Goal: Navigation & Orientation: Find specific page/section

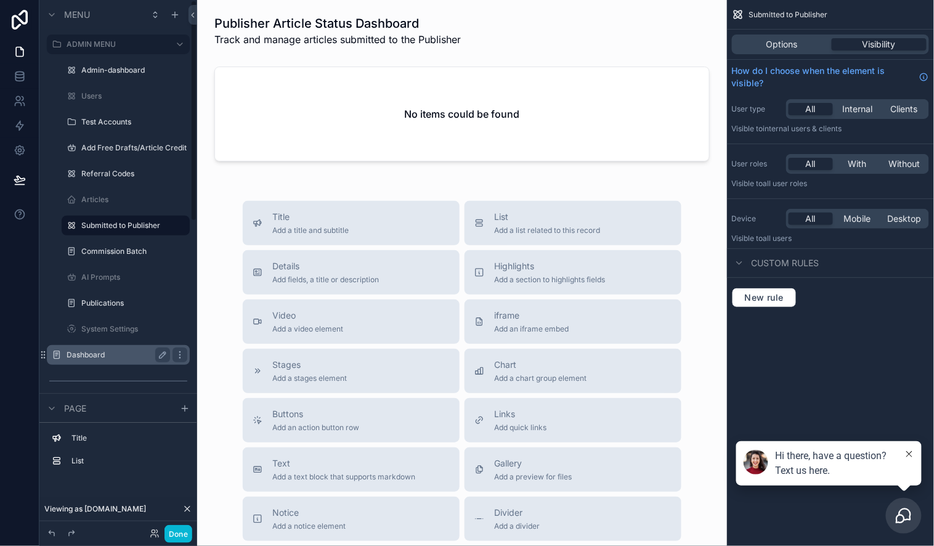
click at [92, 354] on label "Dashboard" at bounding box center [116, 355] width 99 height 10
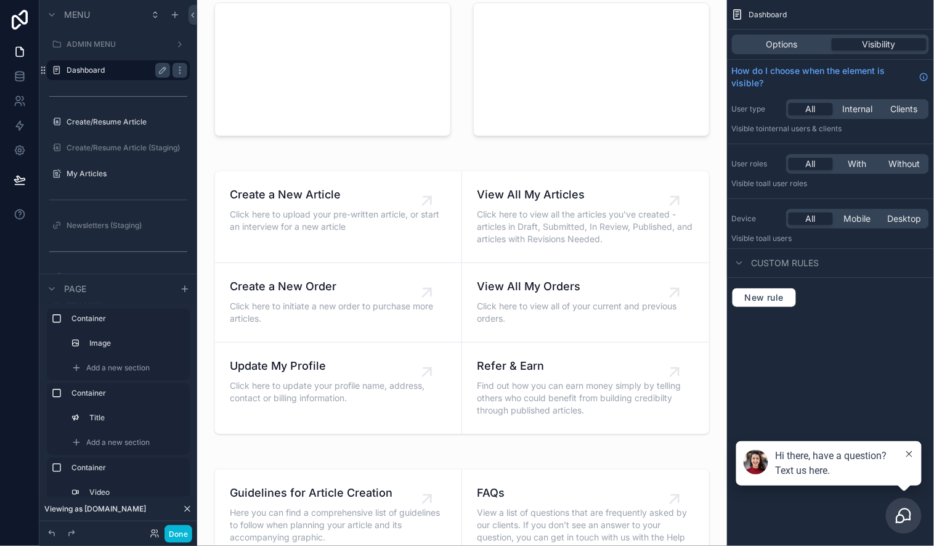
scroll to position [237, 0]
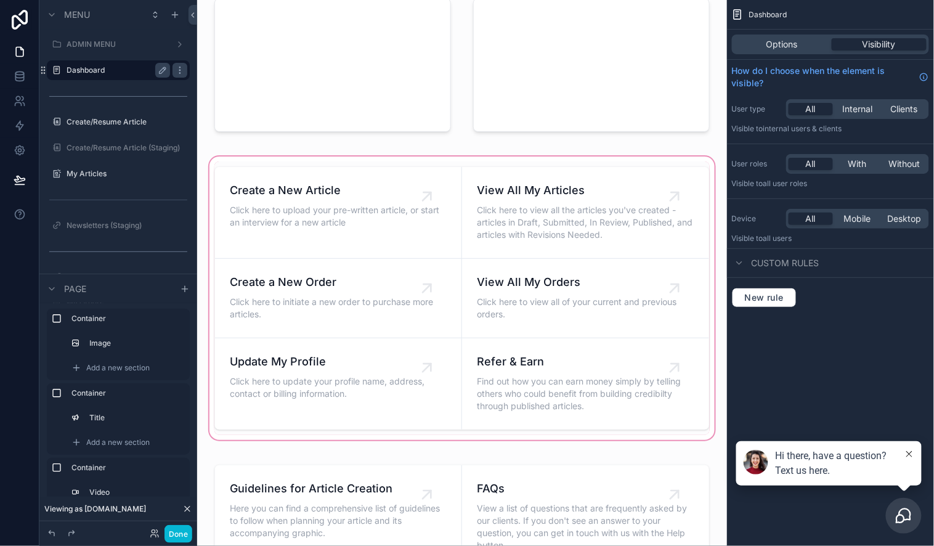
click at [602, 198] on div "scrollable content" at bounding box center [462, 298] width 510 height 288
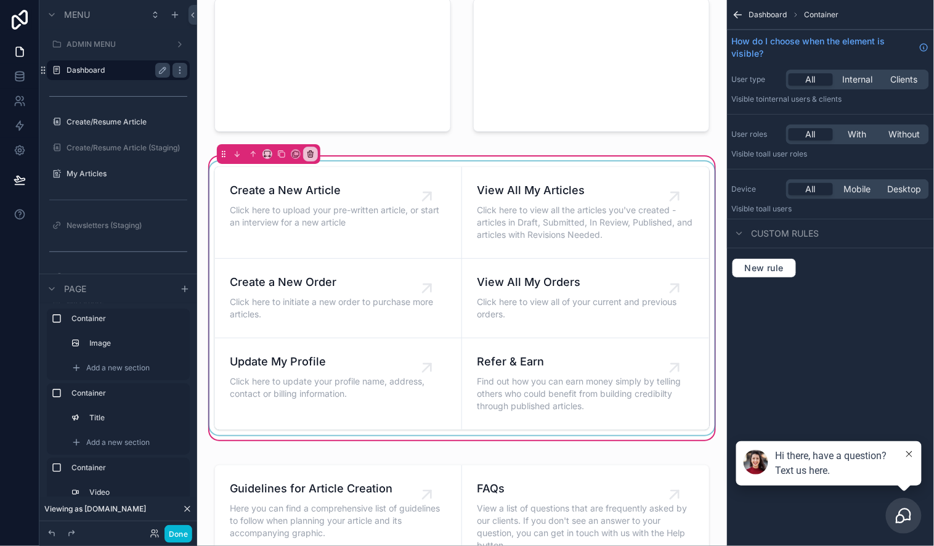
click at [573, 185] on div "scrollable content" at bounding box center [462, 298] width 510 height 274
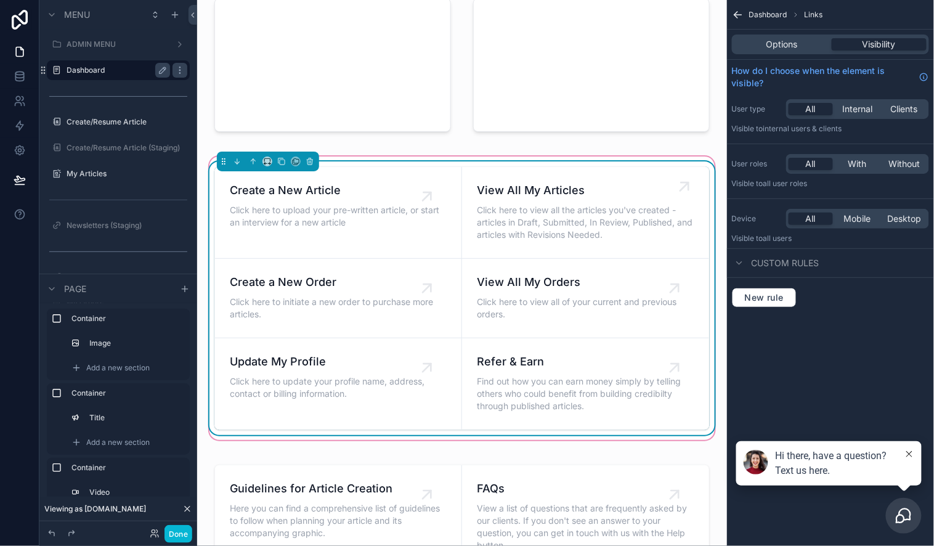
click at [539, 187] on span "View All My Articles" at bounding box center [586, 190] width 218 height 17
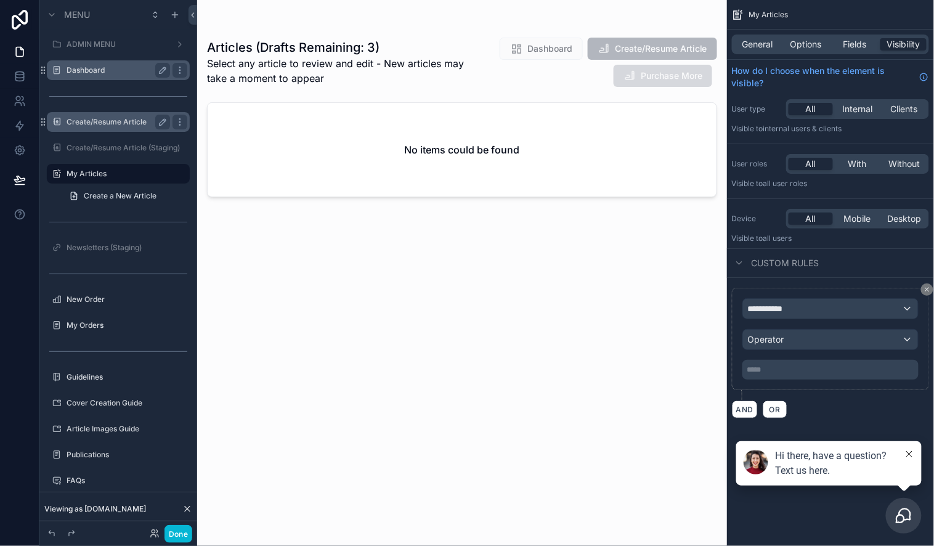
click at [114, 120] on label "Create/Resume Article" at bounding box center [116, 122] width 99 height 10
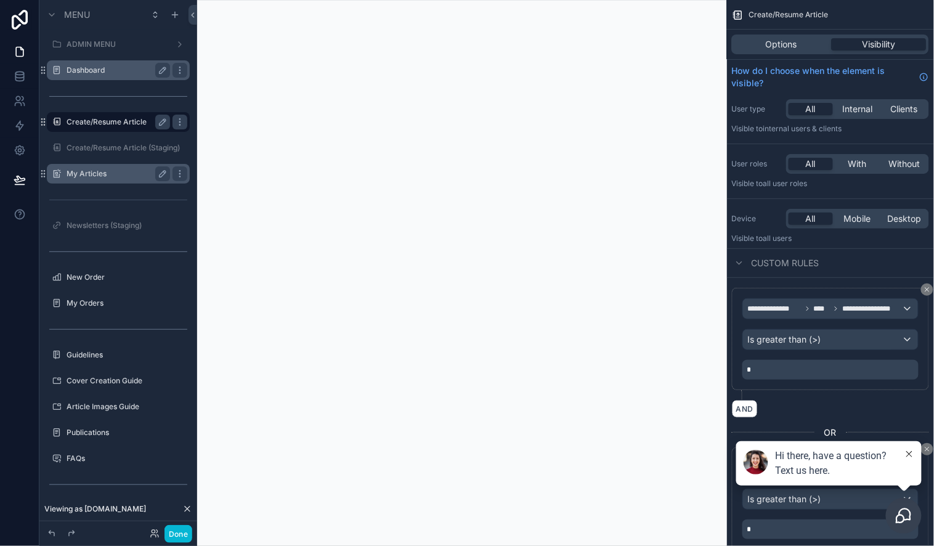
click at [69, 173] on label "My Articles" at bounding box center [116, 174] width 99 height 10
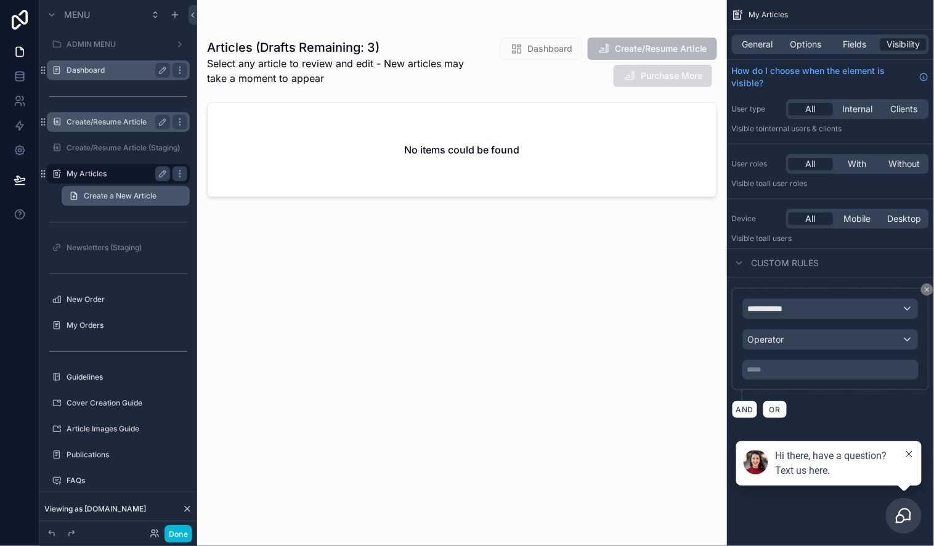
click at [118, 193] on span "Create a New Article" at bounding box center [120, 196] width 73 height 10
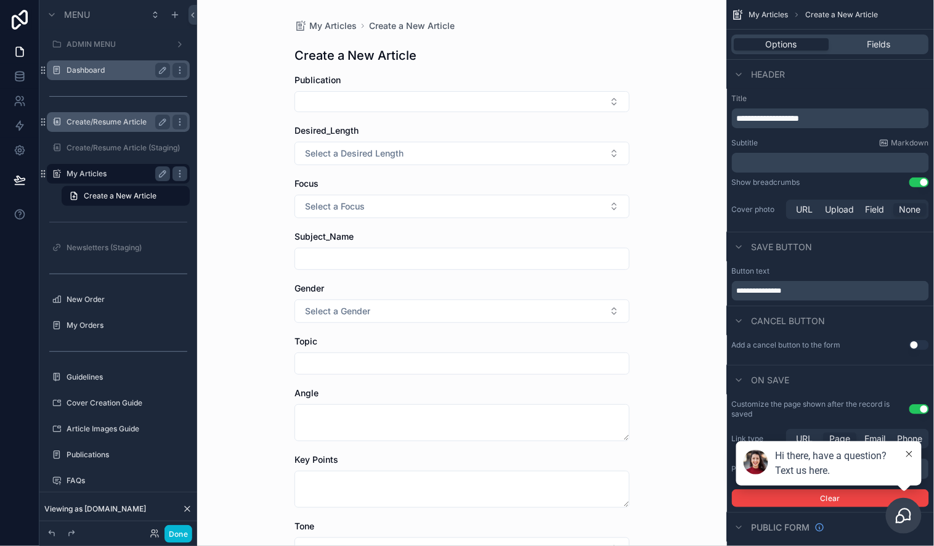
click at [88, 174] on label "My Articles" at bounding box center [116, 174] width 99 height 10
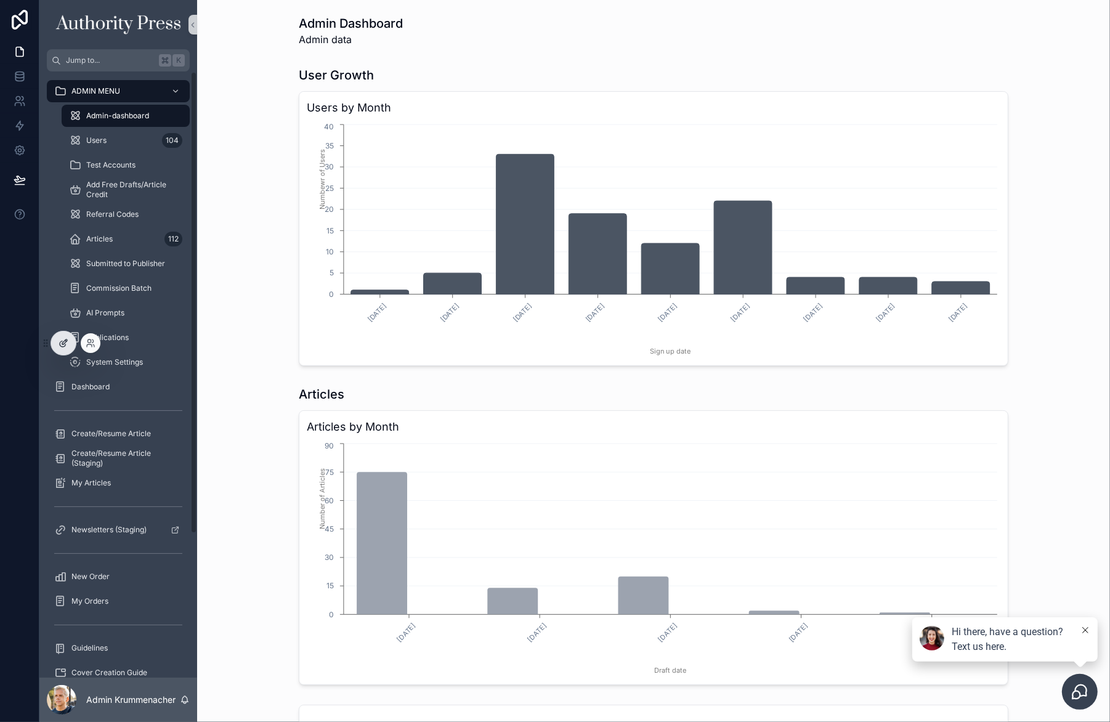
click at [63, 344] on icon at bounding box center [64, 342] width 5 height 5
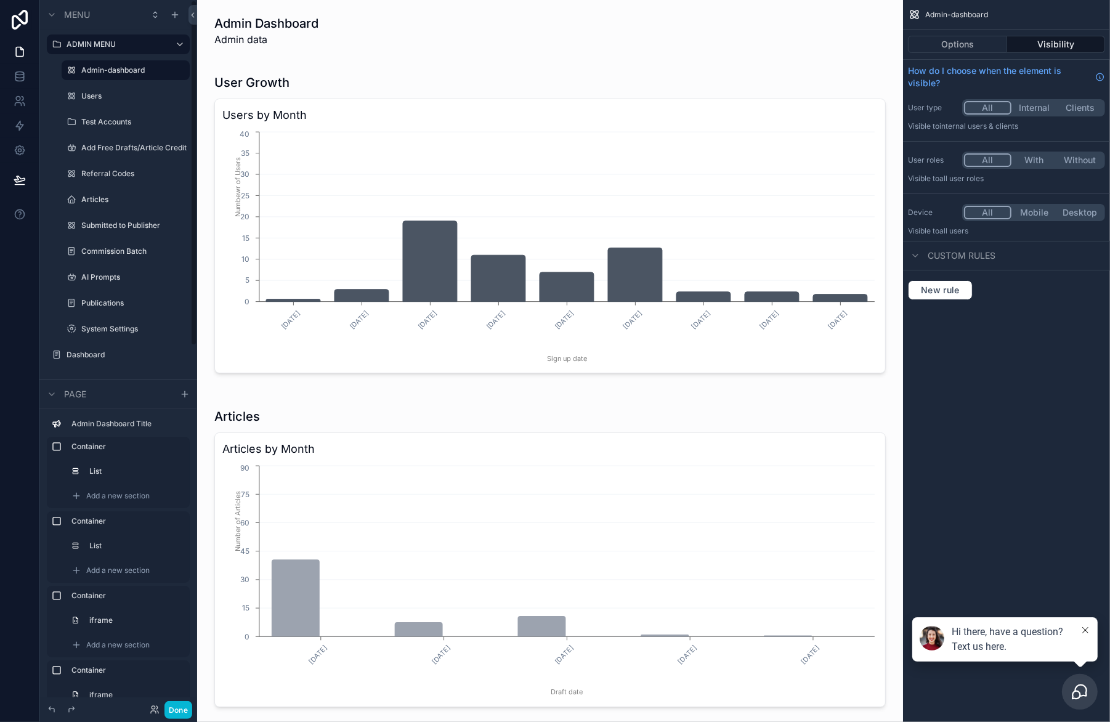
click at [0, 0] on div "scrollable content" at bounding box center [0, 0] width 0 height 0
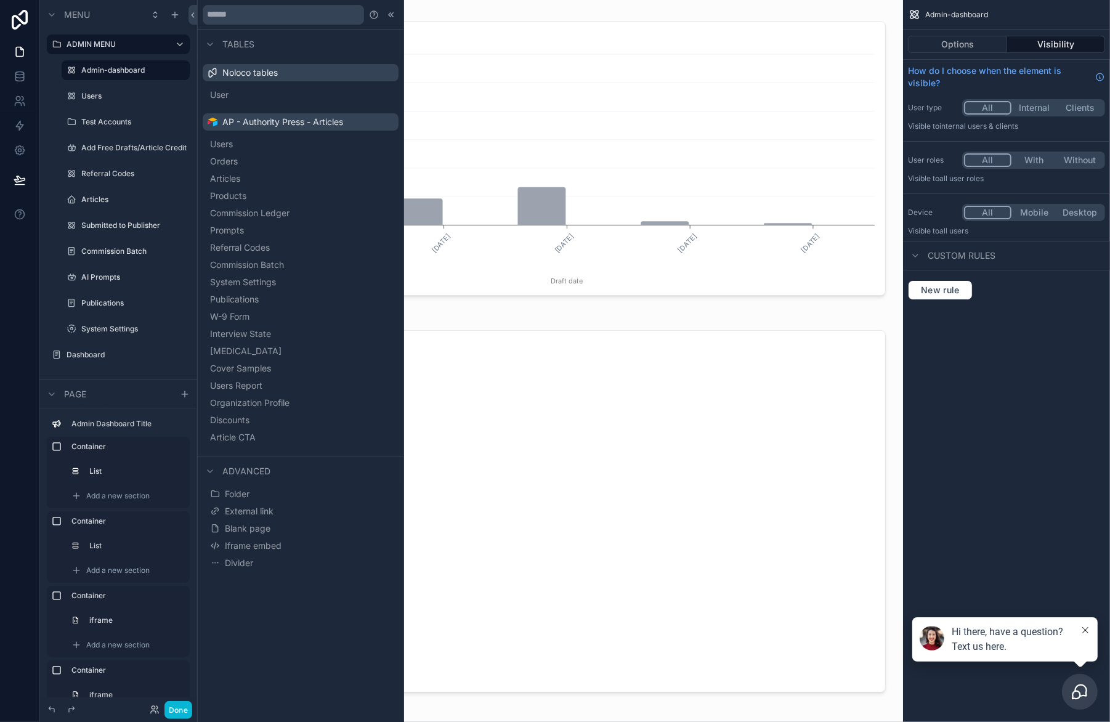
scroll to position [415, 0]
click at [154, 707] on icon at bounding box center [155, 710] width 10 height 10
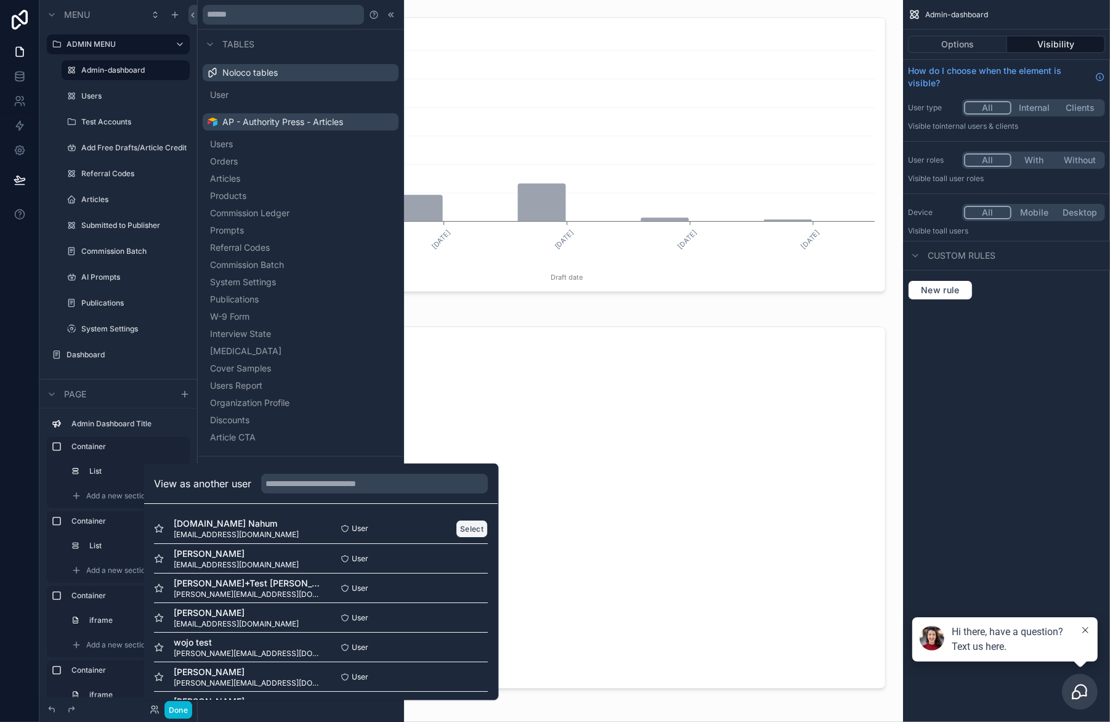
click at [463, 527] on button "Select" at bounding box center [473, 529] width 32 height 18
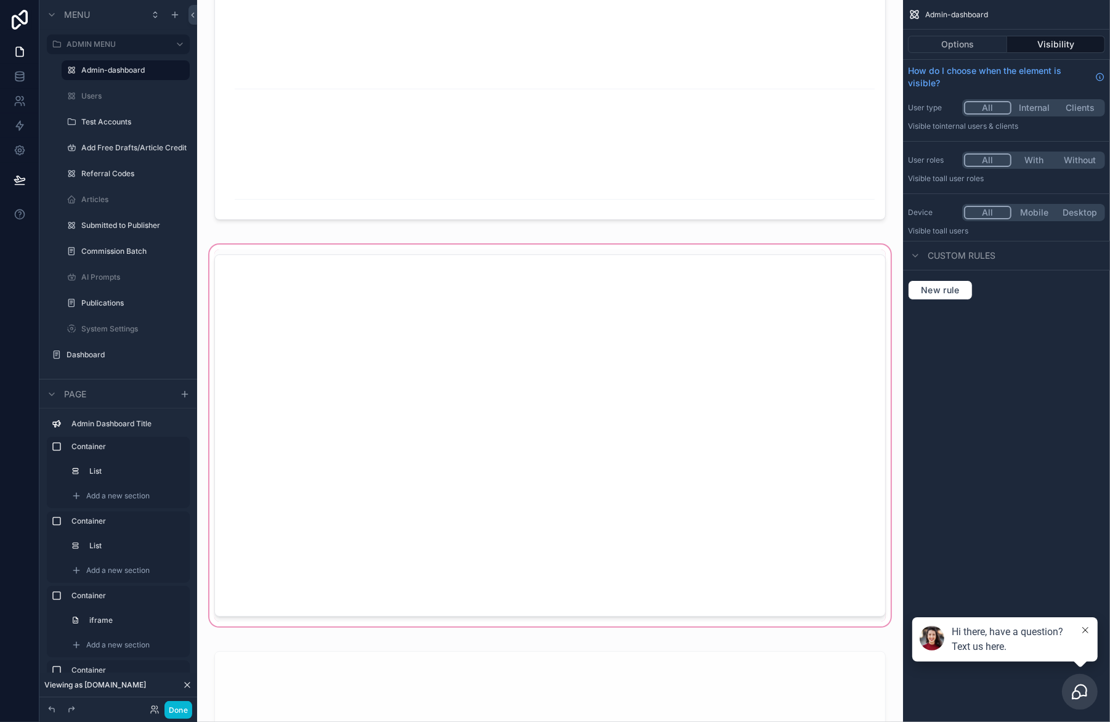
scroll to position [489, 0]
click at [90, 200] on label "Articles" at bounding box center [123, 200] width 84 height 10
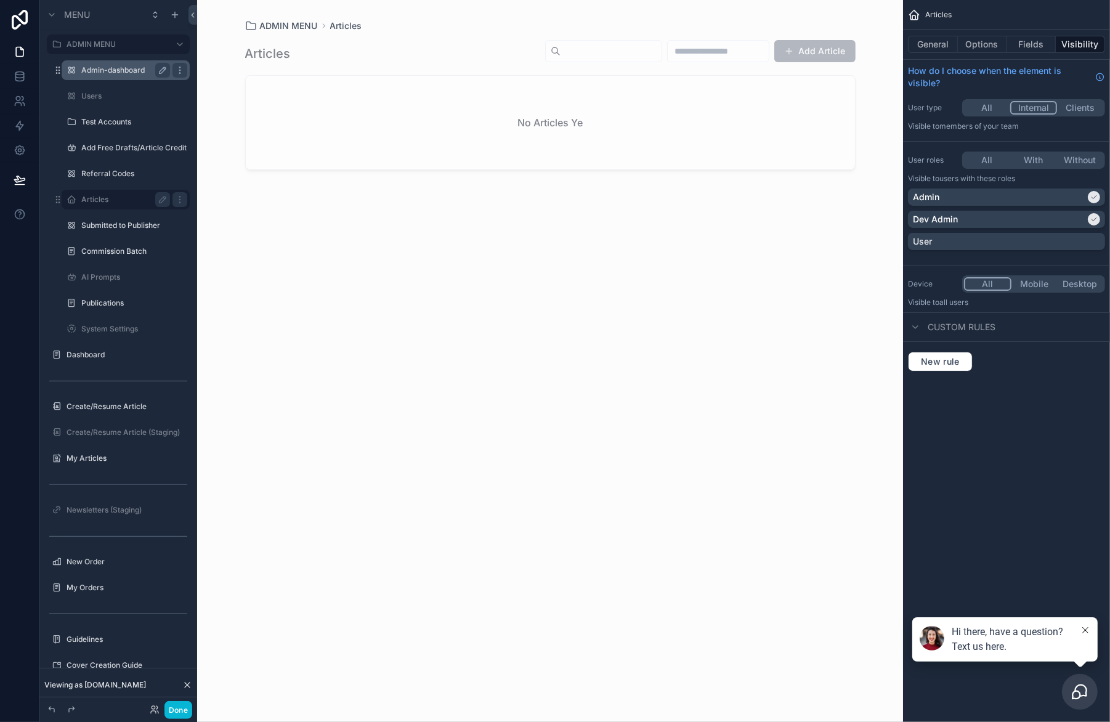
click at [111, 69] on label "Admin-dashboard" at bounding box center [123, 70] width 84 height 10
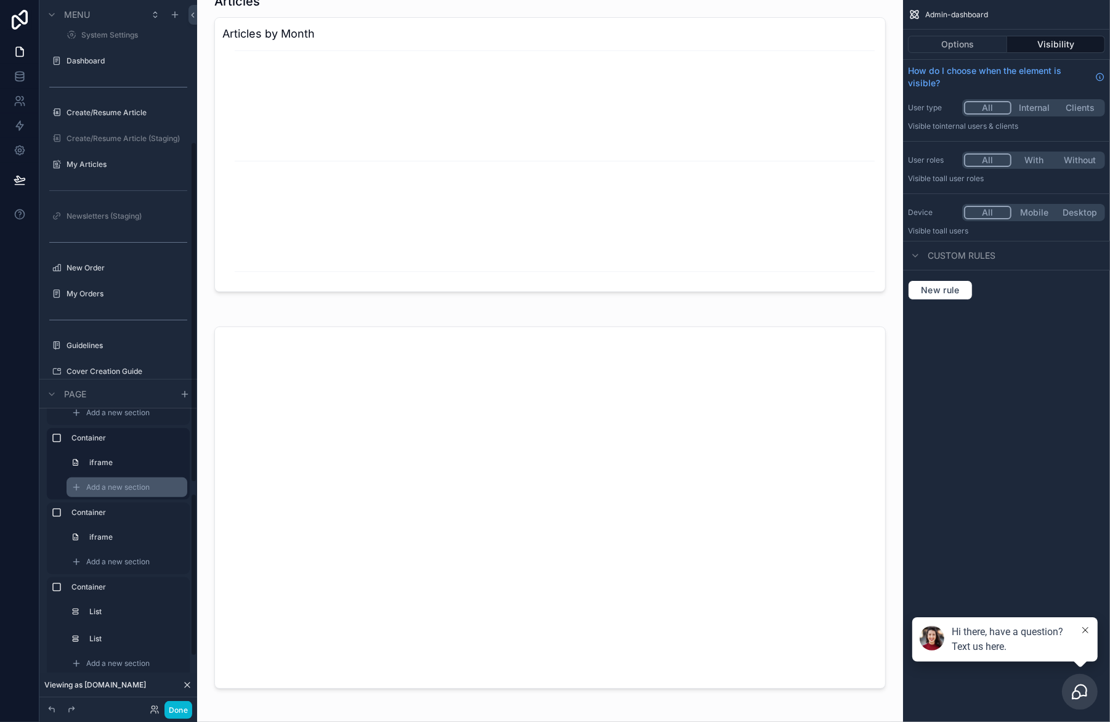
scroll to position [142, 0]
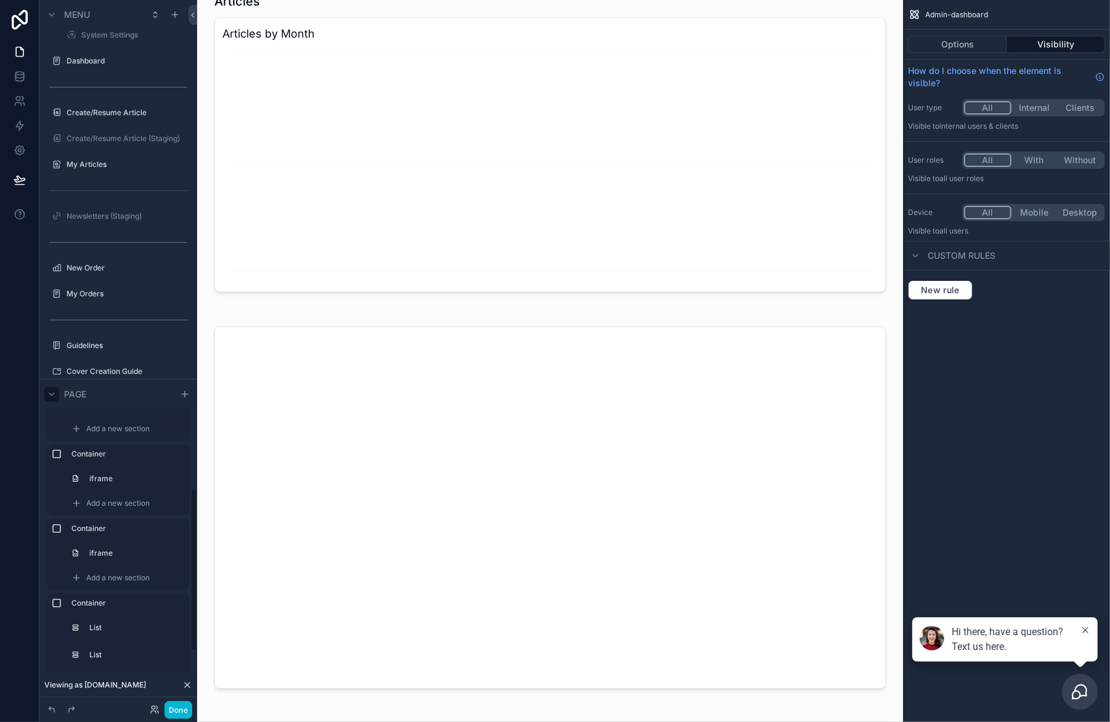
click at [52, 392] on icon "scrollable content" at bounding box center [52, 394] width 10 height 10
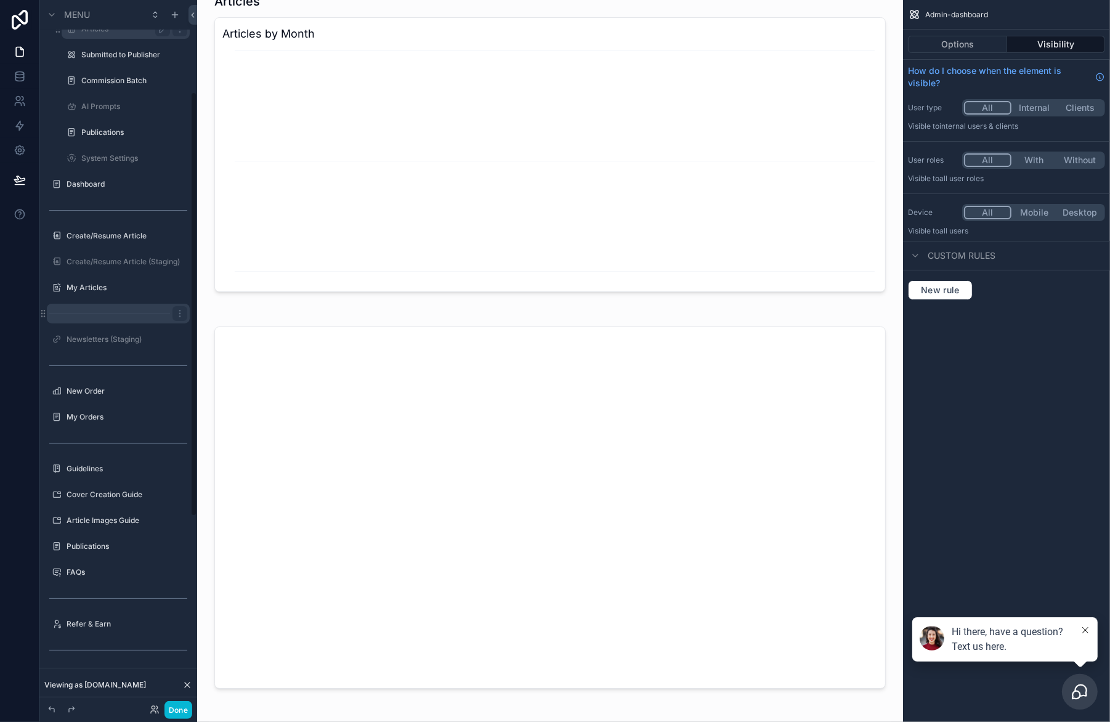
scroll to position [137, 0]
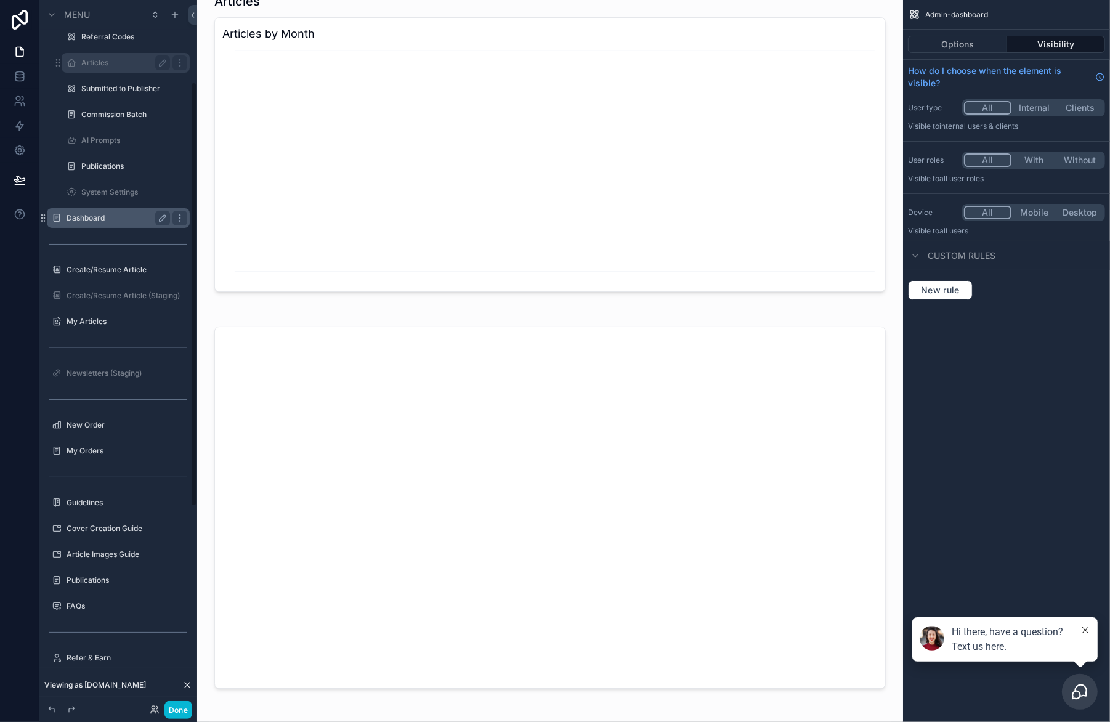
click at [87, 217] on label "Dashboard" at bounding box center [116, 218] width 99 height 10
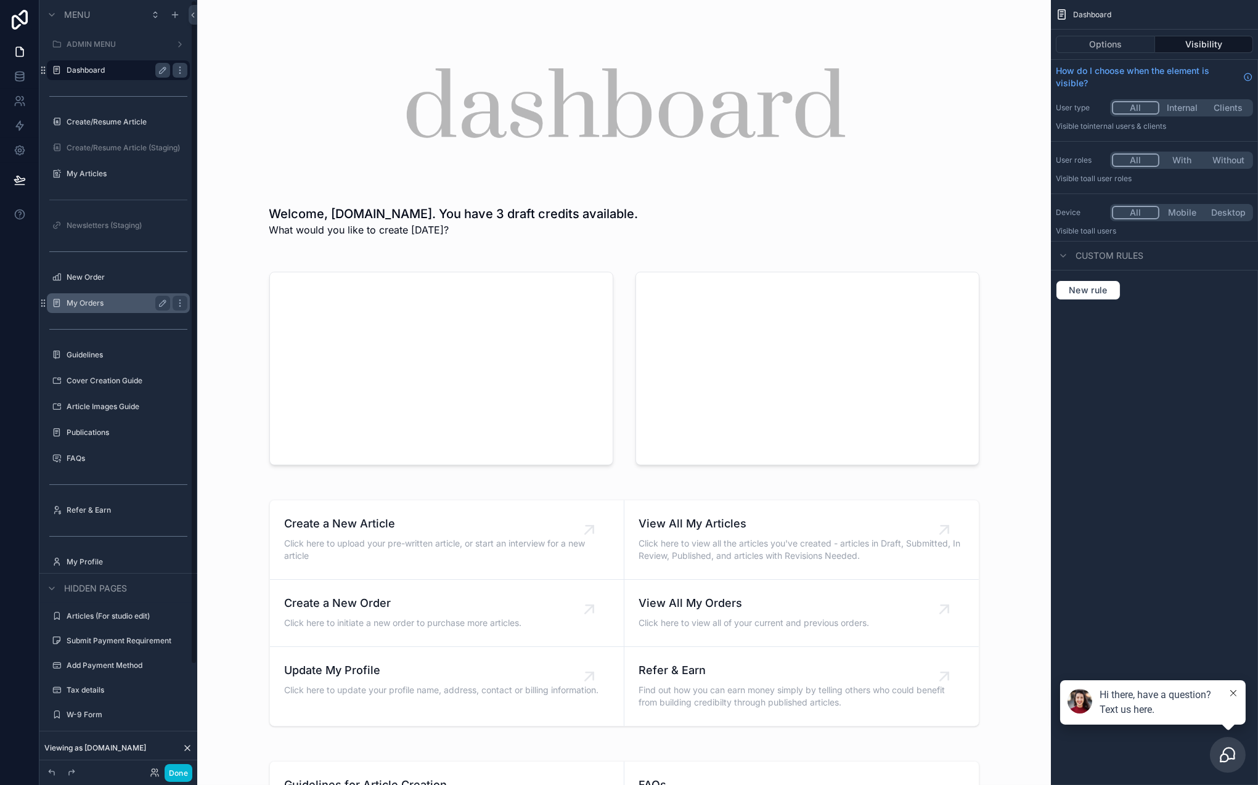
click at [70, 299] on label "My Orders" at bounding box center [116, 303] width 99 height 10
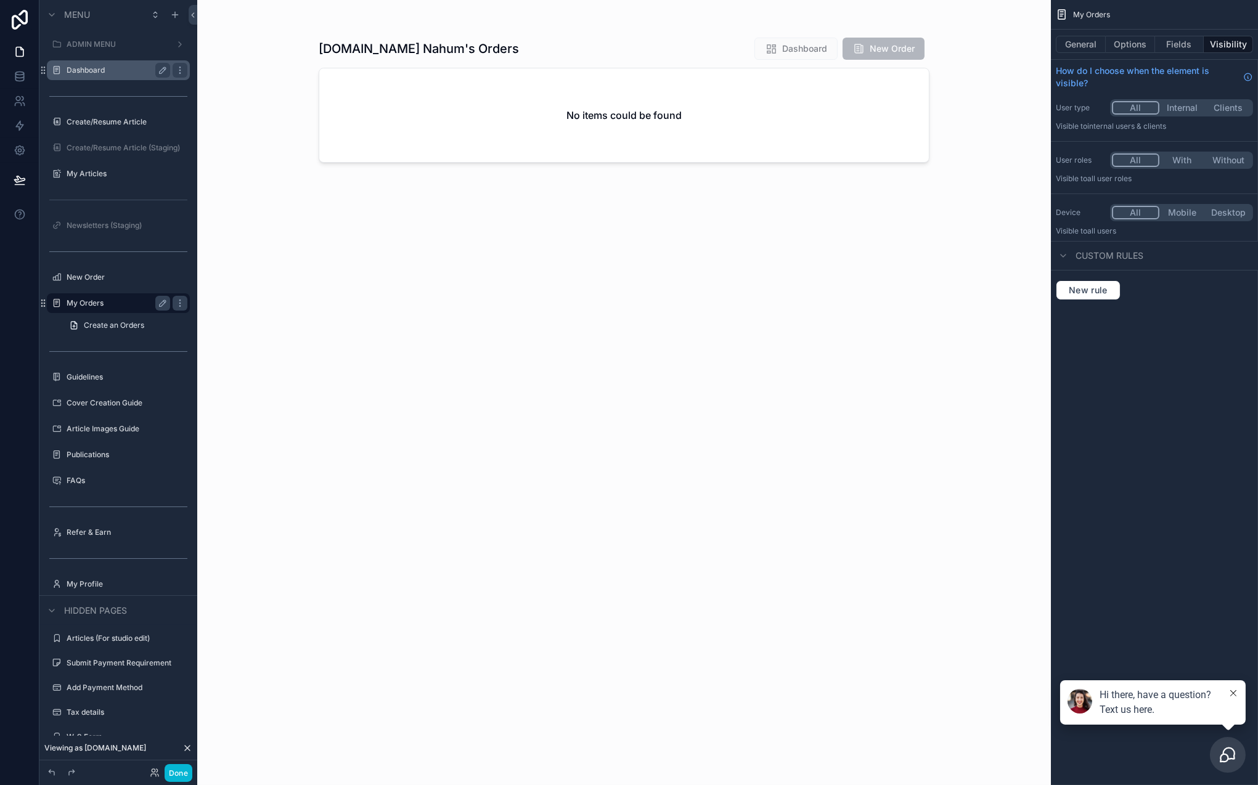
click at [91, 70] on label "Dashboard" at bounding box center [116, 70] width 99 height 10
